Goal: Transaction & Acquisition: Purchase product/service

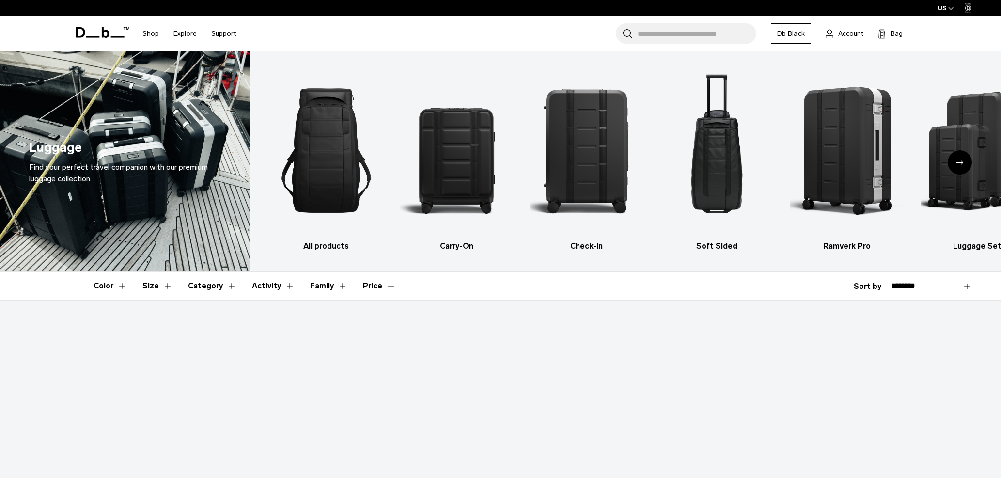
scroll to position [89, 0]
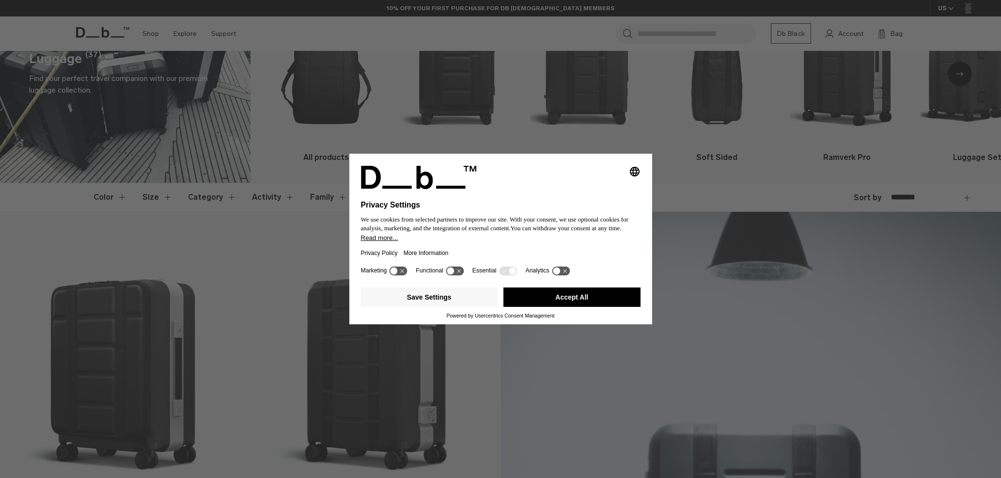
click at [562, 295] on button "Accept All" at bounding box center [572, 296] width 137 height 19
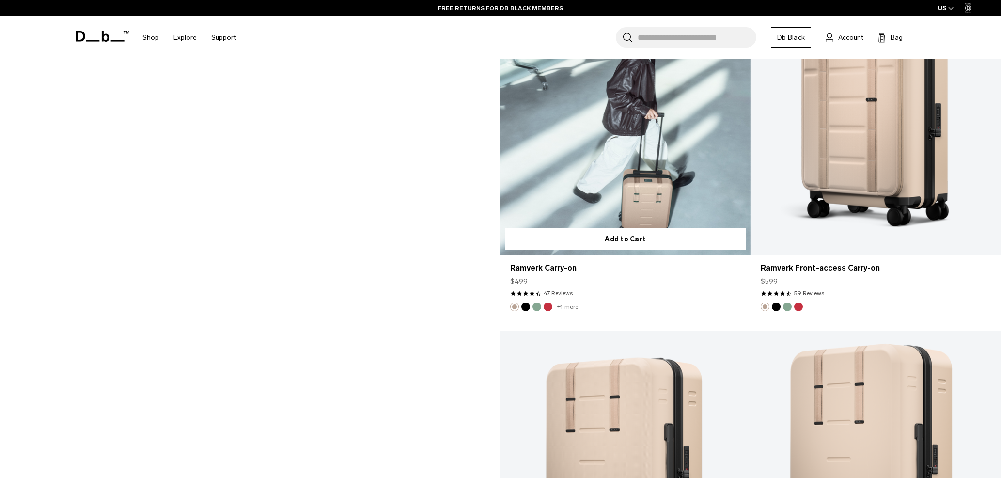
scroll to position [1739, 0]
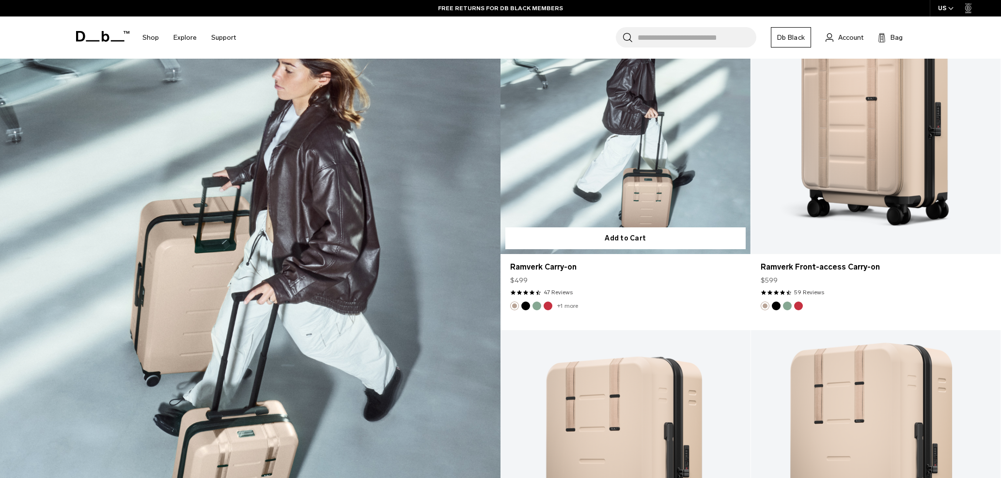
click at [616, 148] on link "Ramverk Carry-on" at bounding box center [626, 115] width 250 height 278
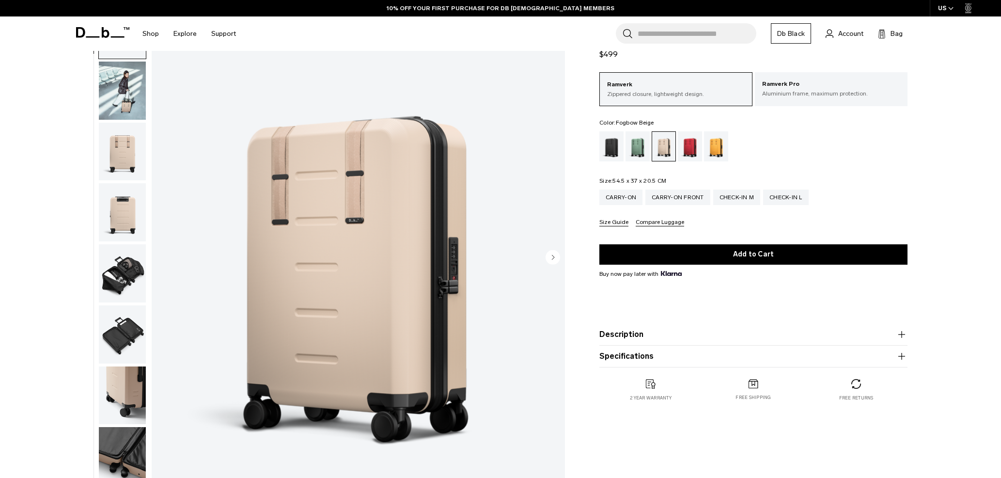
click at [121, 274] on img "button" at bounding box center [122, 273] width 47 height 58
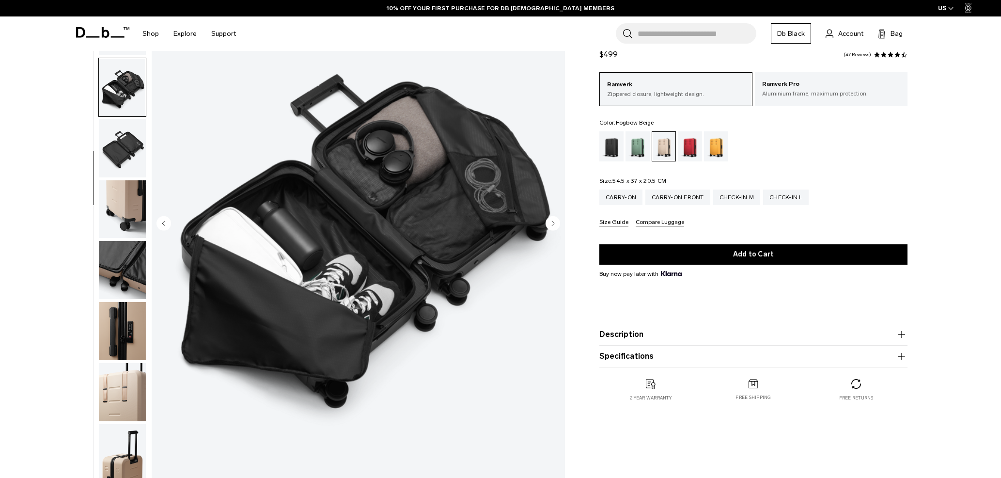
scroll to position [100, 0]
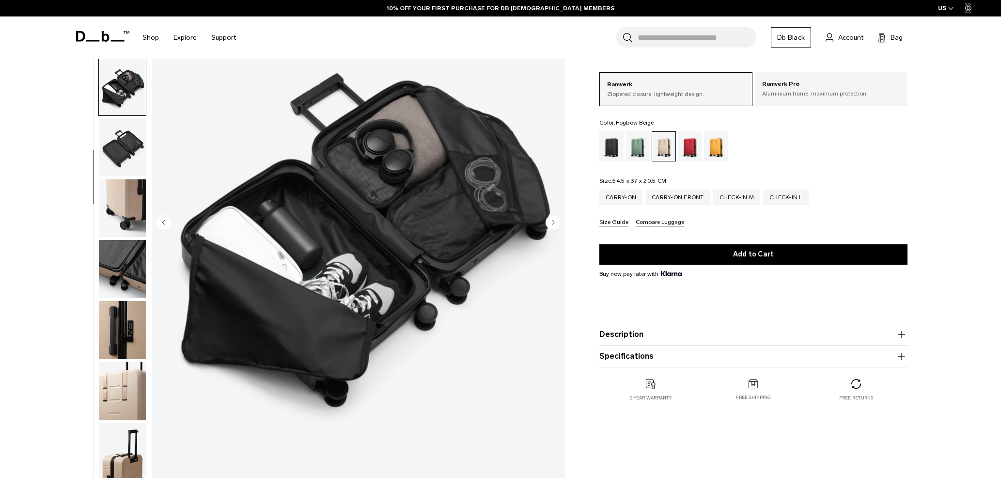
click at [122, 301] on img "button" at bounding box center [122, 330] width 47 height 58
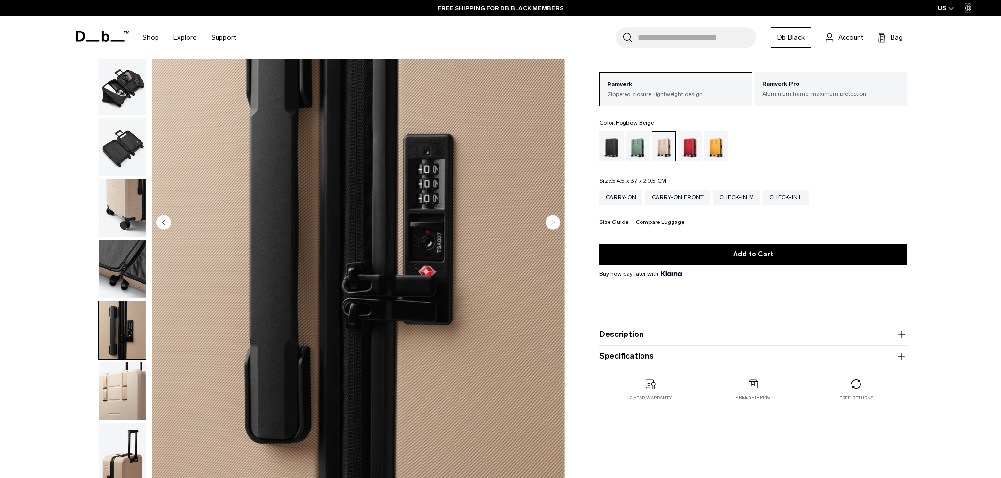
click at [124, 281] on img "button" at bounding box center [122, 269] width 47 height 58
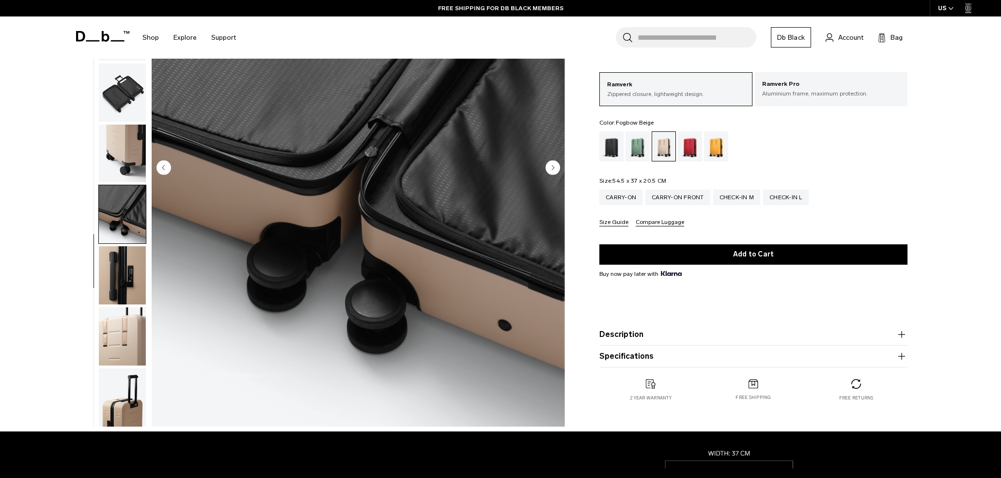
scroll to position [157, 0]
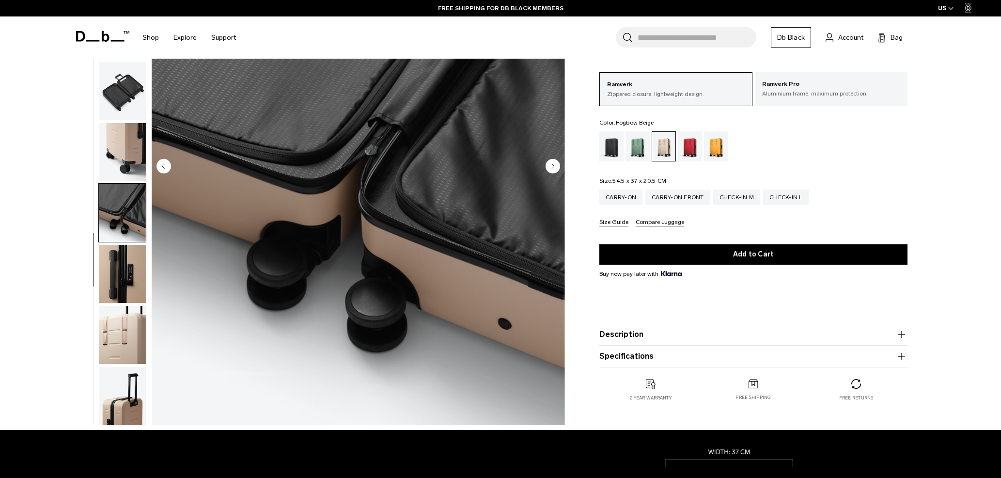
click at [122, 310] on img "button" at bounding box center [122, 335] width 47 height 58
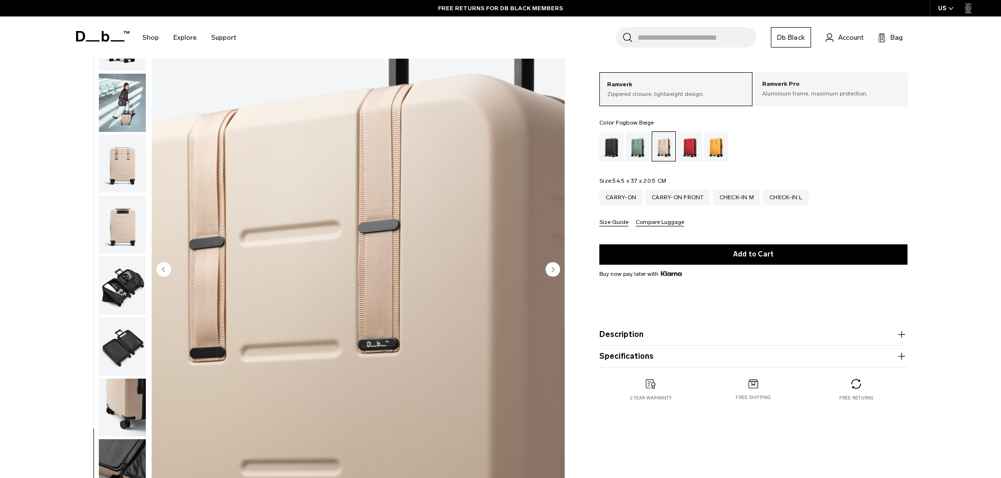
scroll to position [0, 0]
